Goal: Check status

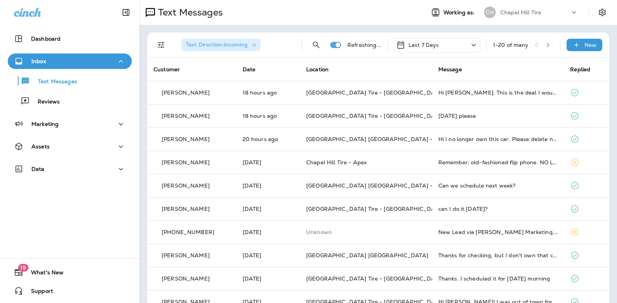
click at [469, 44] on icon at bounding box center [473, 45] width 9 height 10
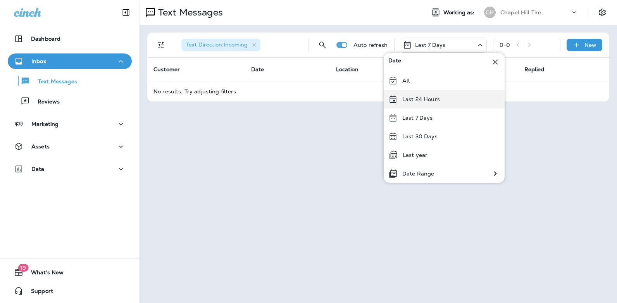
click at [433, 101] on p "Last 24 Hours" at bounding box center [421, 99] width 38 height 6
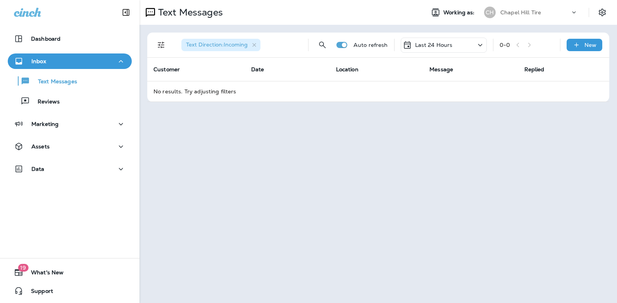
click at [480, 45] on icon at bounding box center [480, 45] width 4 height 2
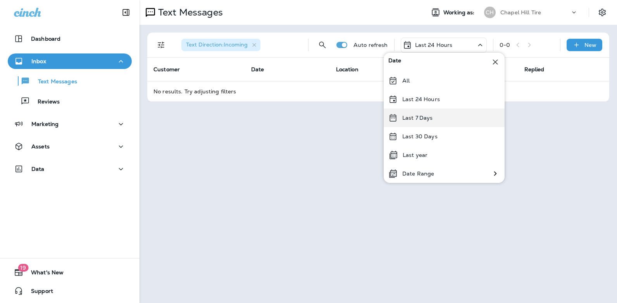
click at [431, 118] on p "Last 7 Days" at bounding box center [417, 118] width 31 height 6
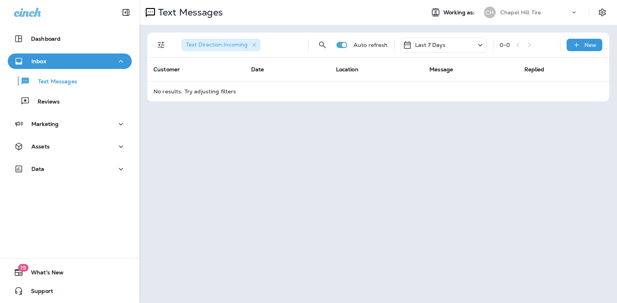
click at [481, 44] on icon at bounding box center [480, 45] width 9 height 10
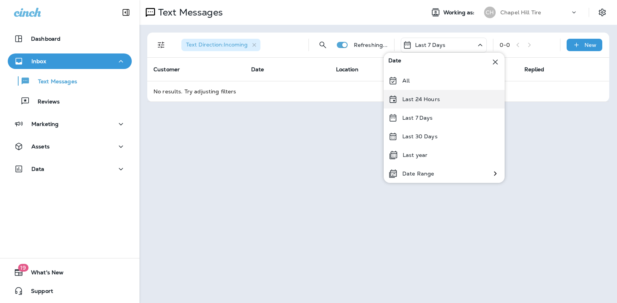
click at [447, 102] on div "Last 24 Hours" at bounding box center [444, 99] width 121 height 19
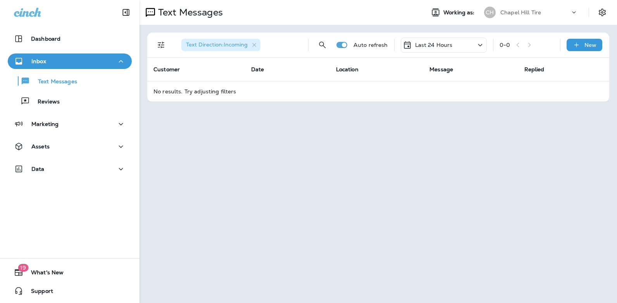
click at [483, 46] on icon at bounding box center [480, 45] width 9 height 10
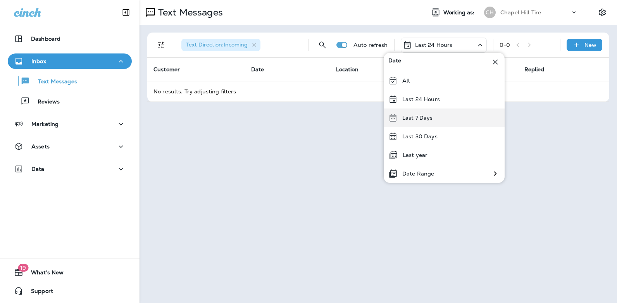
click at [440, 117] on div "Last 7 Days" at bounding box center [444, 118] width 121 height 19
